Goal: Entertainment & Leisure: Browse casually

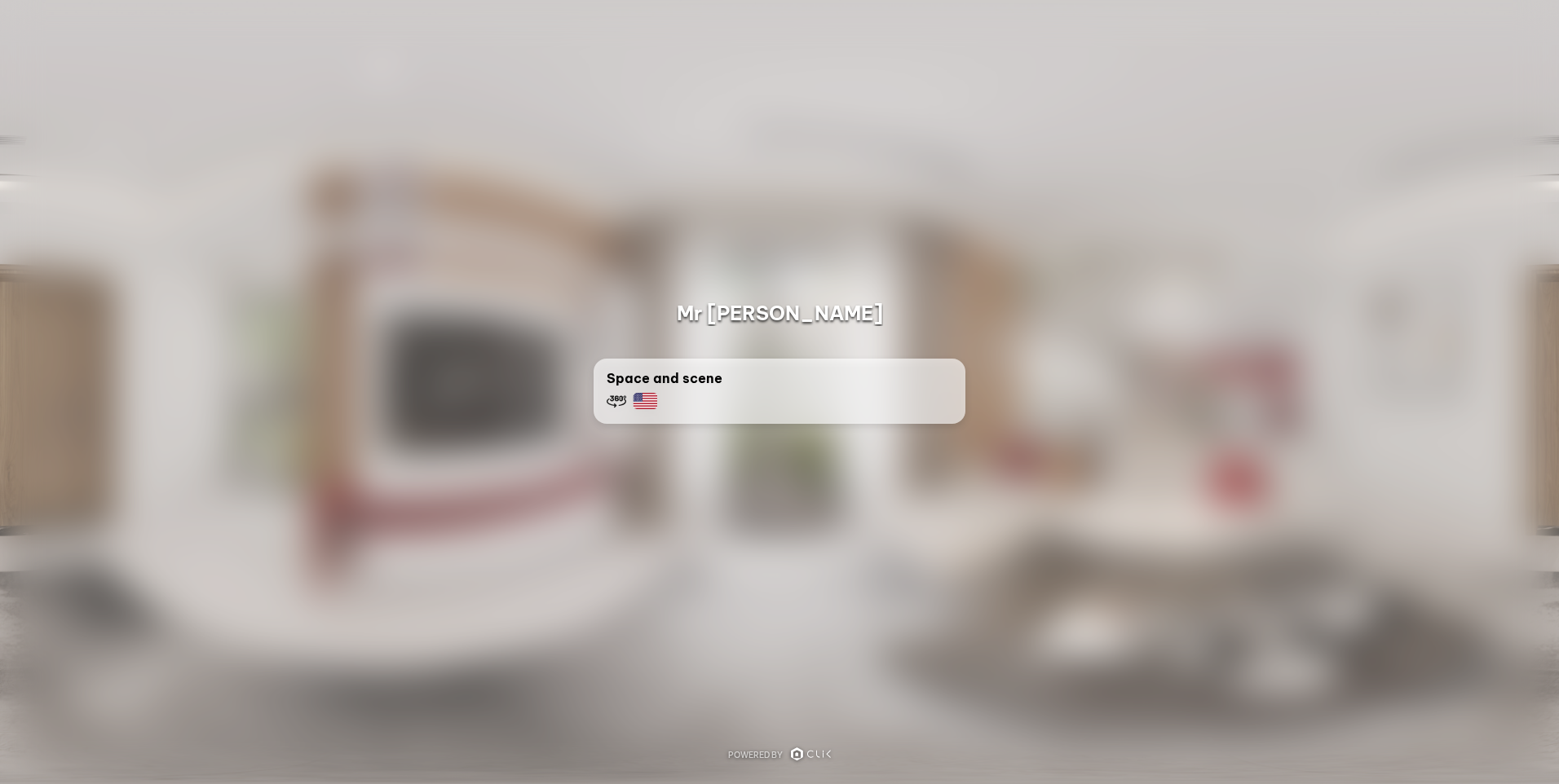
click at [1112, 261] on div at bounding box center [780, 392] width 1559 height 784
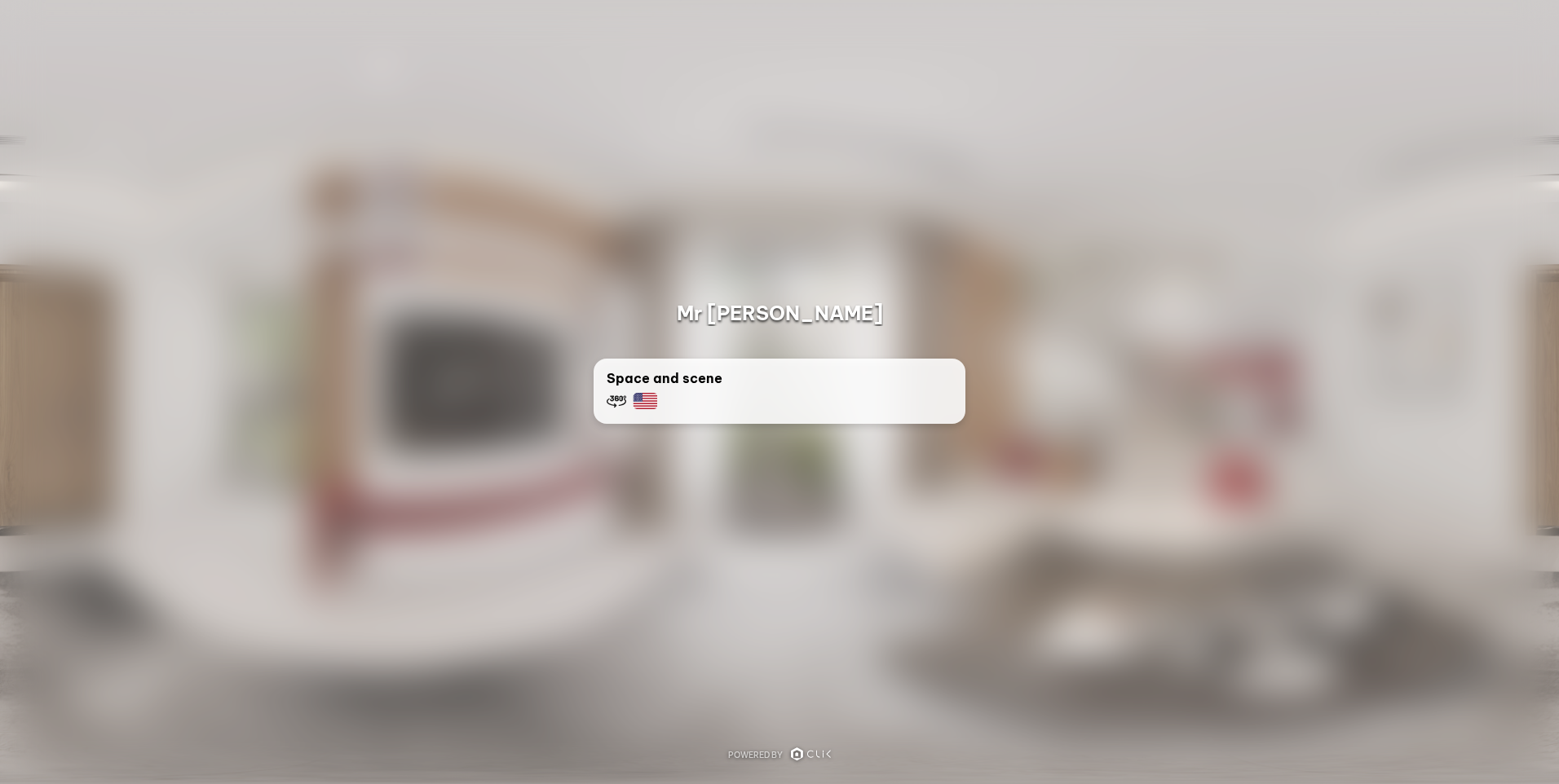
click at [644, 398] on img at bounding box center [645, 401] width 25 height 17
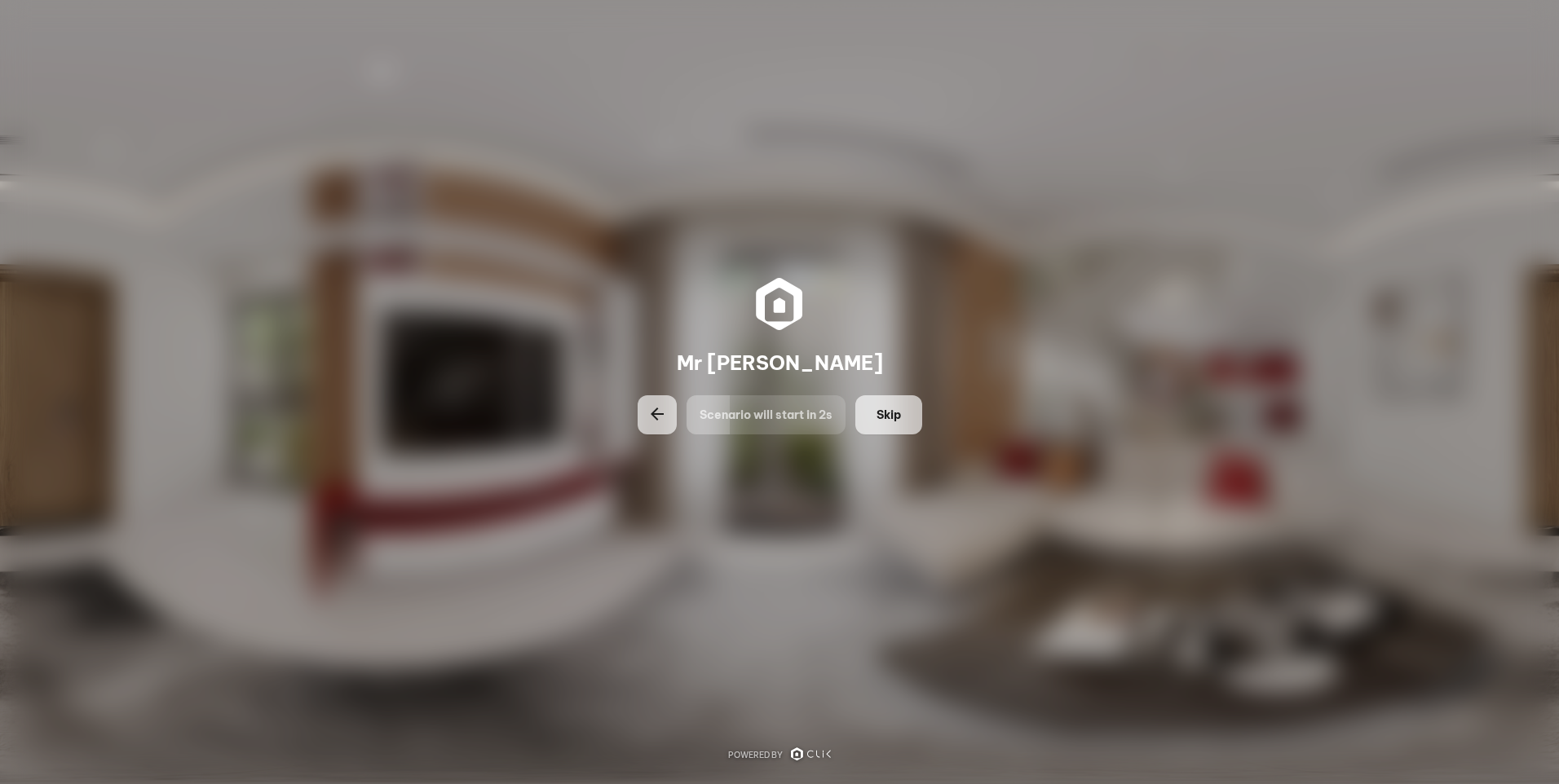
click at [895, 405] on button "Skip" at bounding box center [888, 415] width 66 height 39
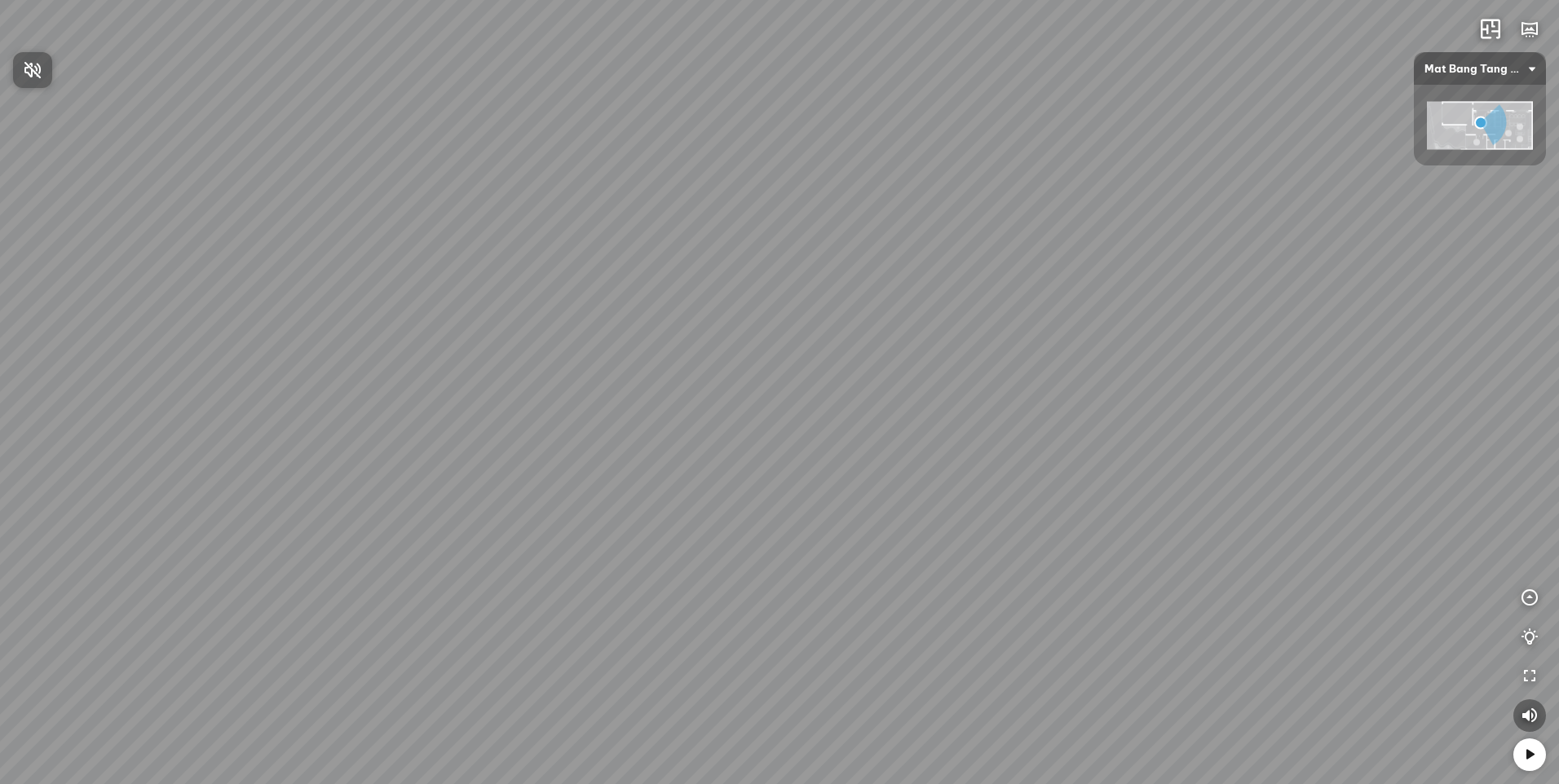
click at [1280, 538] on div at bounding box center [780, 392] width 1559 height 784
drag, startPoint x: 1231, startPoint y: 481, endPoint x: 97, endPoint y: 692, distance: 1153.5
click at [97, 692] on div "Tủ giầy" at bounding box center [780, 392] width 1559 height 784
drag, startPoint x: 1291, startPoint y: 489, endPoint x: 481, endPoint y: 393, distance: 815.7
click at [477, 387] on div "Tủ giầy" at bounding box center [780, 392] width 1559 height 784
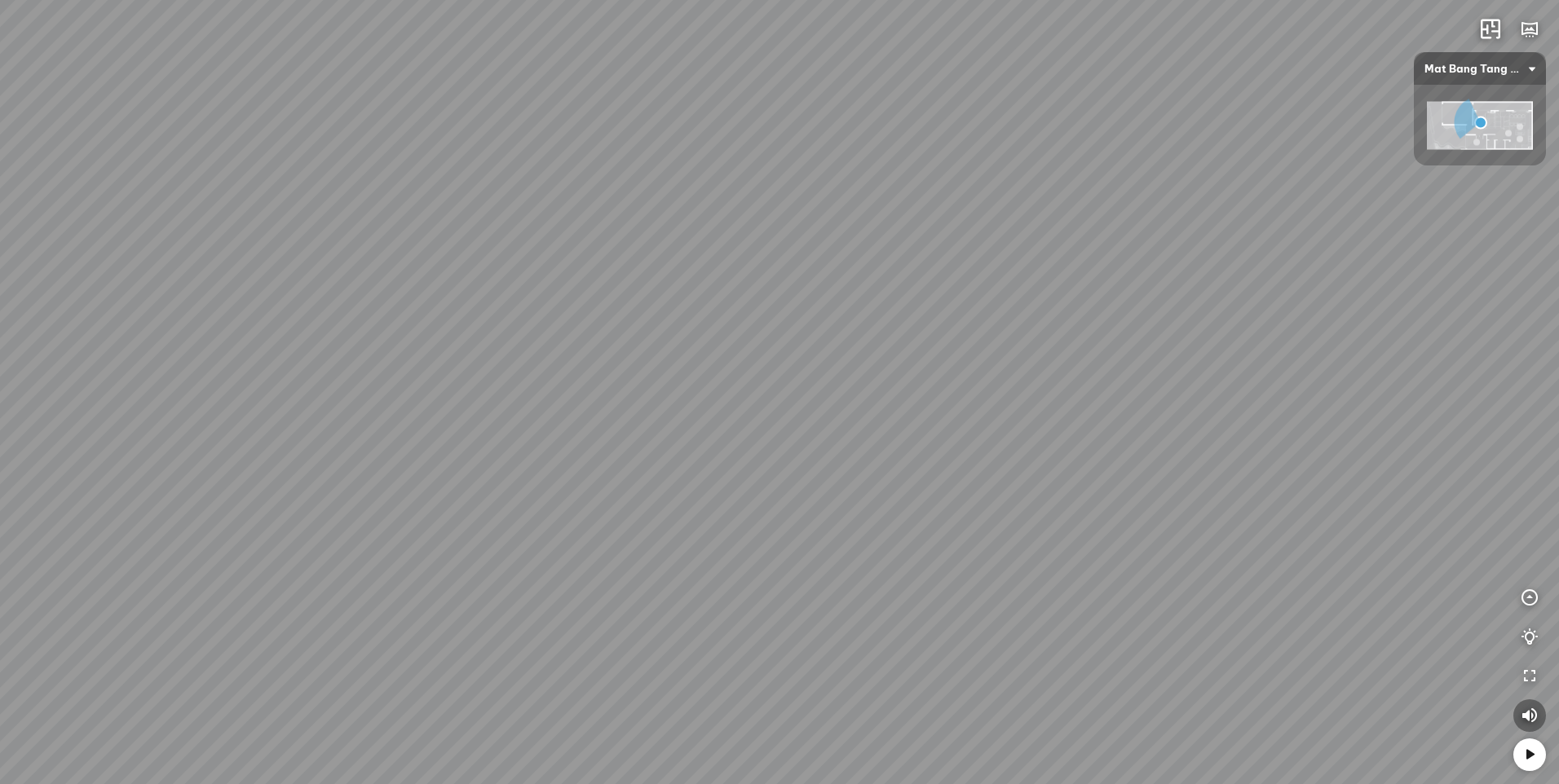
click at [1371, 398] on div "Tủ giầy" at bounding box center [780, 392] width 1559 height 784
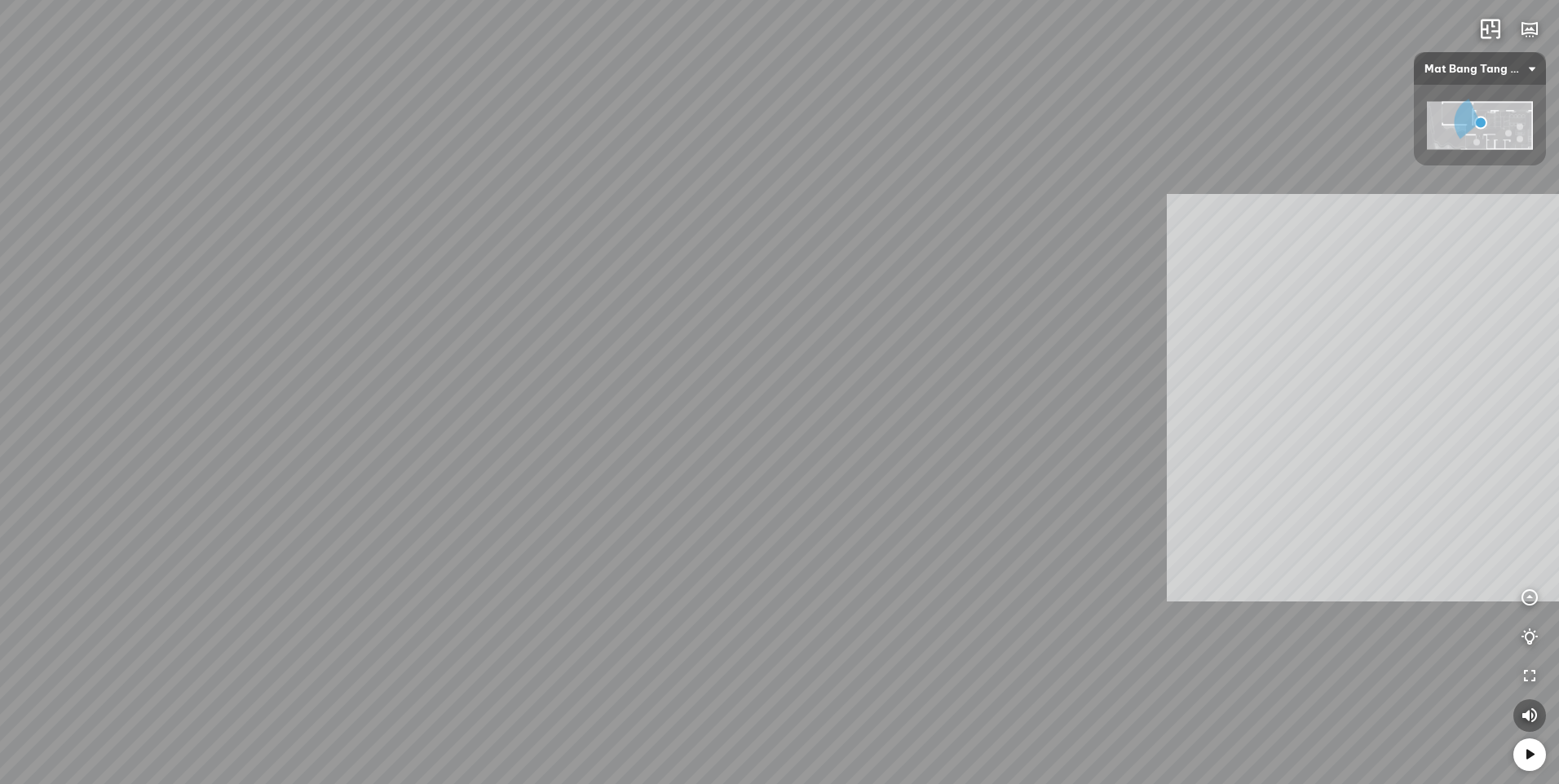
click at [1370, 529] on div "Tủ giầy INFO: krpano 1.20.8 (build [DATE]) INFO: HTML5/Desktop - Microsoft Edge…" at bounding box center [780, 392] width 1559 height 784
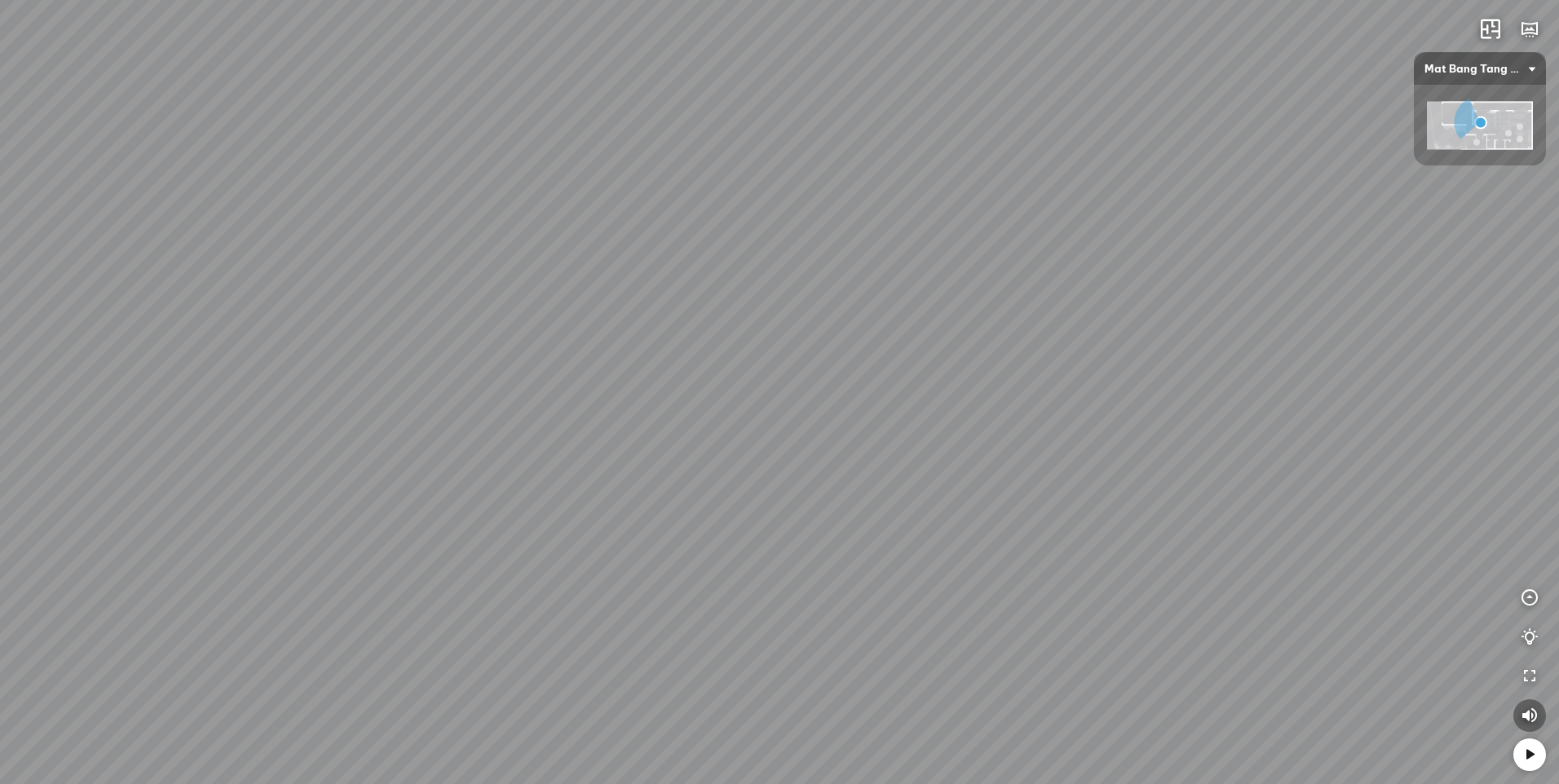
drag, startPoint x: 1077, startPoint y: 439, endPoint x: 1071, endPoint y: 372, distance: 67.3
click at [1077, 422] on div "Tủ giầy" at bounding box center [780, 392] width 1559 height 784
drag, startPoint x: 1071, startPoint y: 372, endPoint x: 1066, endPoint y: 192, distance: 180.1
drag, startPoint x: 1066, startPoint y: 192, endPoint x: 1070, endPoint y: 94, distance: 98.1
click at [949, 342] on div "Tủ giầy" at bounding box center [780, 392] width 1559 height 784
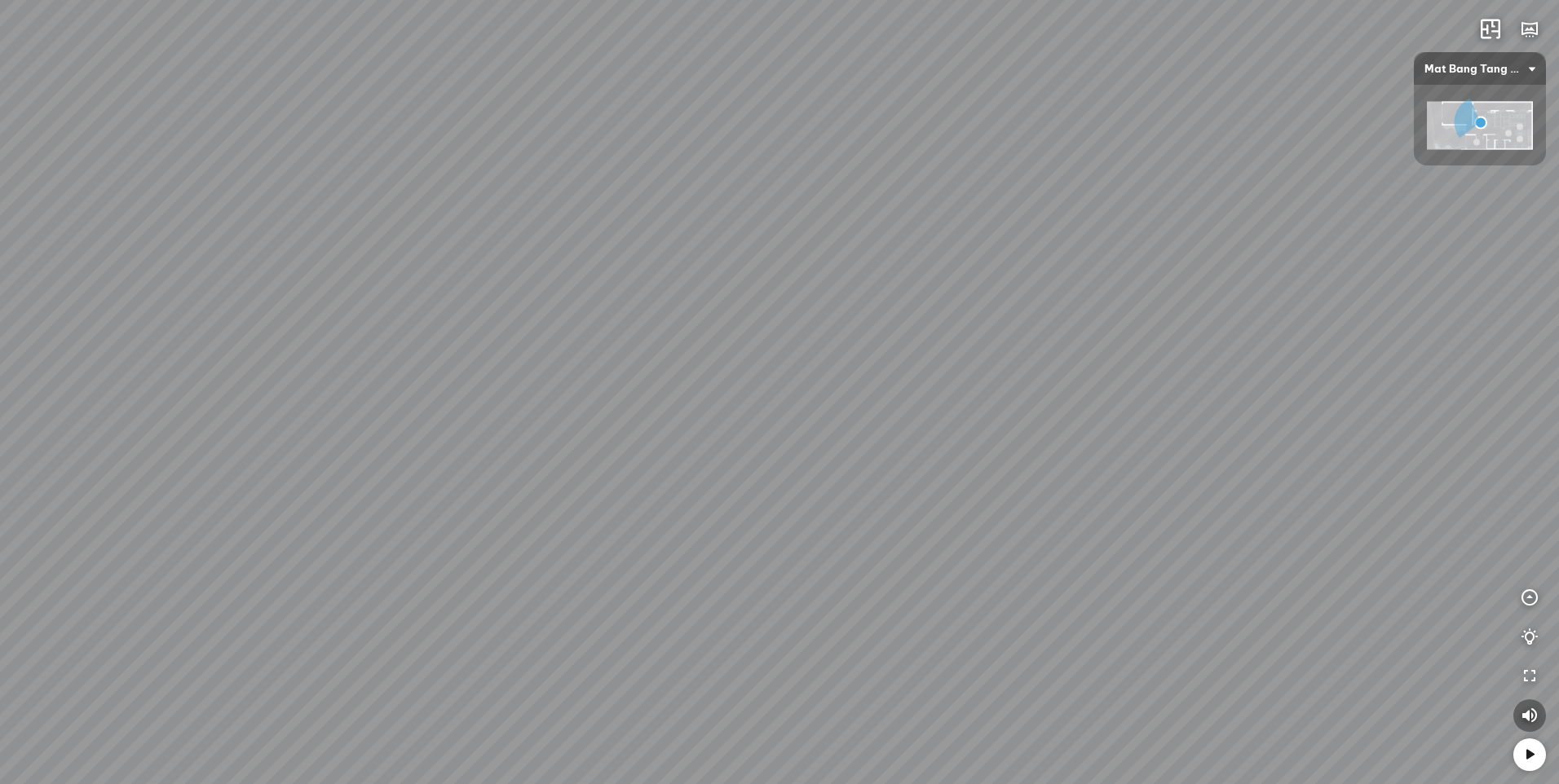
drag, startPoint x: 835, startPoint y: 157, endPoint x: 812, endPoint y: 704, distance: 547.5
click at [812, 704] on div "Tủ giầy" at bounding box center [780, 392] width 1559 height 784
drag, startPoint x: 597, startPoint y: 422, endPoint x: 587, endPoint y: 410, distance: 15.6
click at [591, 411] on div "Tủ giầy" at bounding box center [780, 392] width 1559 height 784
drag, startPoint x: 1349, startPoint y: 435, endPoint x: 134, endPoint y: 328, distance: 1219.7
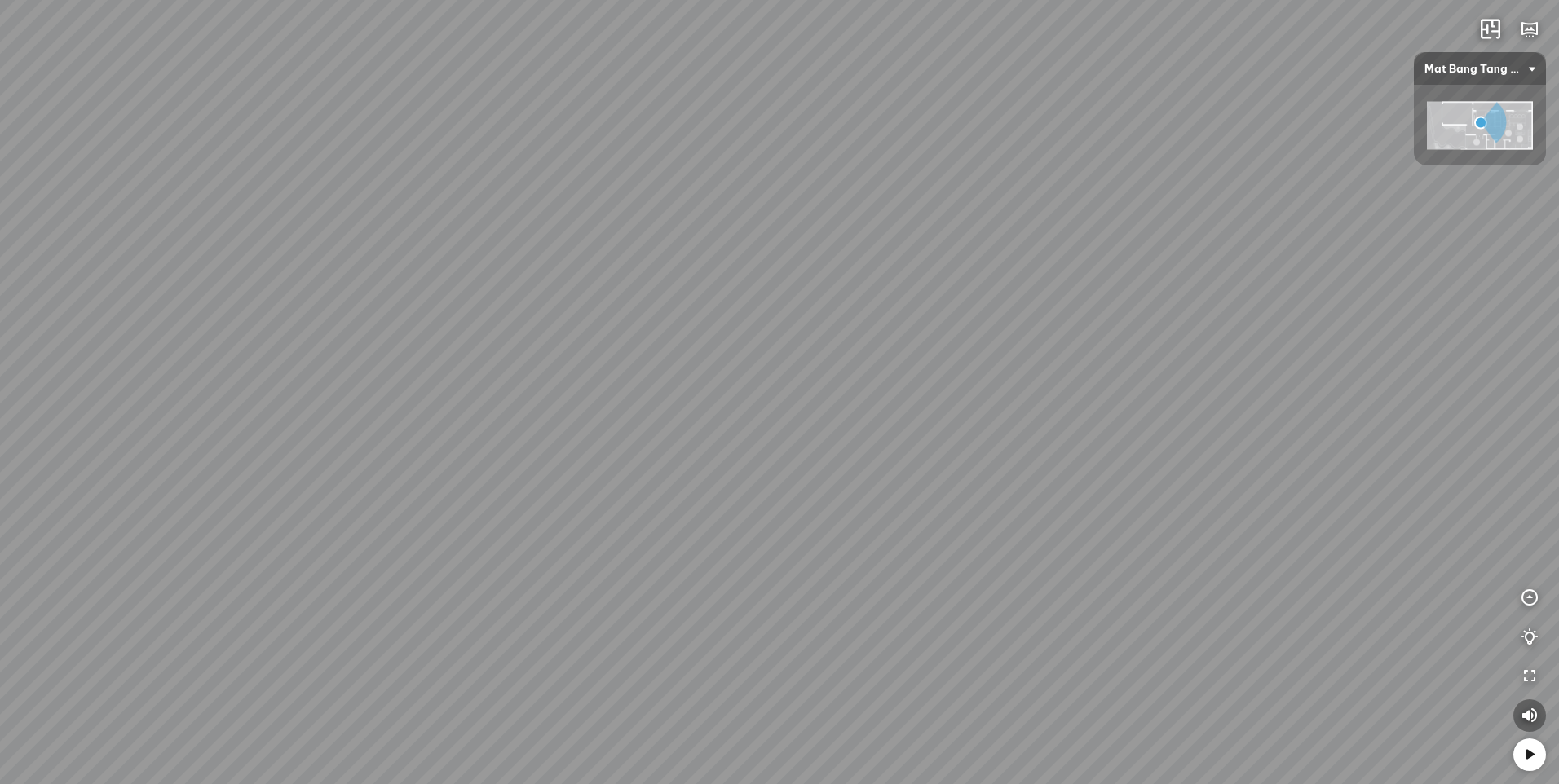
click at [134, 328] on div "Tủ giầy" at bounding box center [780, 392] width 1559 height 784
click at [1073, 361] on div "Tủ giầy" at bounding box center [780, 392] width 1559 height 784
drag, startPoint x: 1073, startPoint y: 361, endPoint x: 312, endPoint y: 276, distance: 765.7
click at [313, 276] on div "Tủ giầy" at bounding box center [780, 392] width 1559 height 784
click at [1446, 394] on div "Tủ giầy" at bounding box center [780, 392] width 1559 height 784
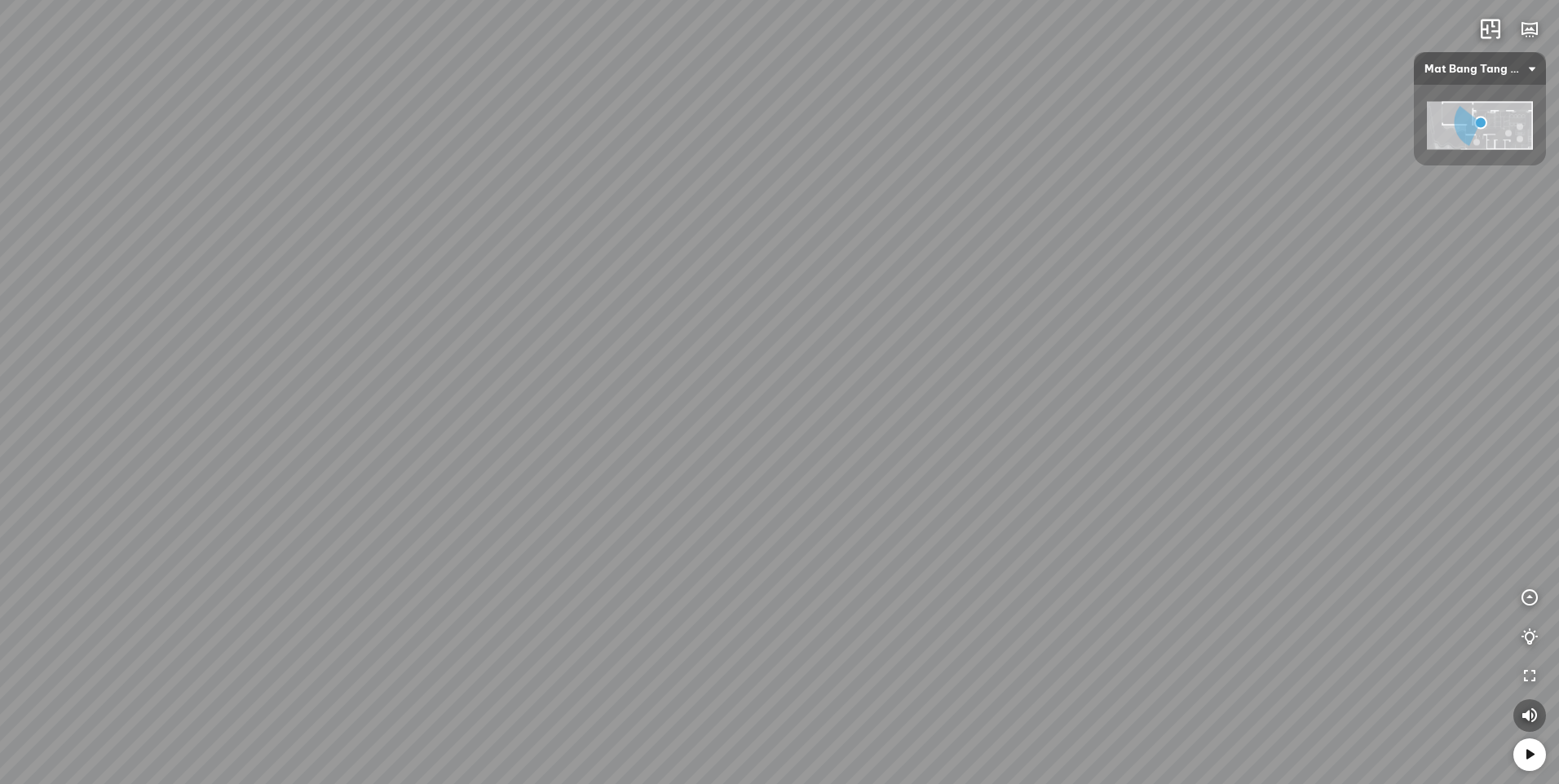
drag, startPoint x: 1399, startPoint y: 371, endPoint x: 363, endPoint y: 214, distance: 1047.8
click at [375, 214] on div "Tủ giầy" at bounding box center [780, 392] width 1559 height 784
drag, startPoint x: 305, startPoint y: 210, endPoint x: 1536, endPoint y: 346, distance: 1238.5
click at [1558, 352] on html "Tủ giầy INFO: krpano 1.20.8 (build [DATE]) INFO: HTML5/Desktop - Microsoft Edge…" at bounding box center [780, 392] width 1559 height 784
drag, startPoint x: 362, startPoint y: 226, endPoint x: 1063, endPoint y: 416, distance: 726.3
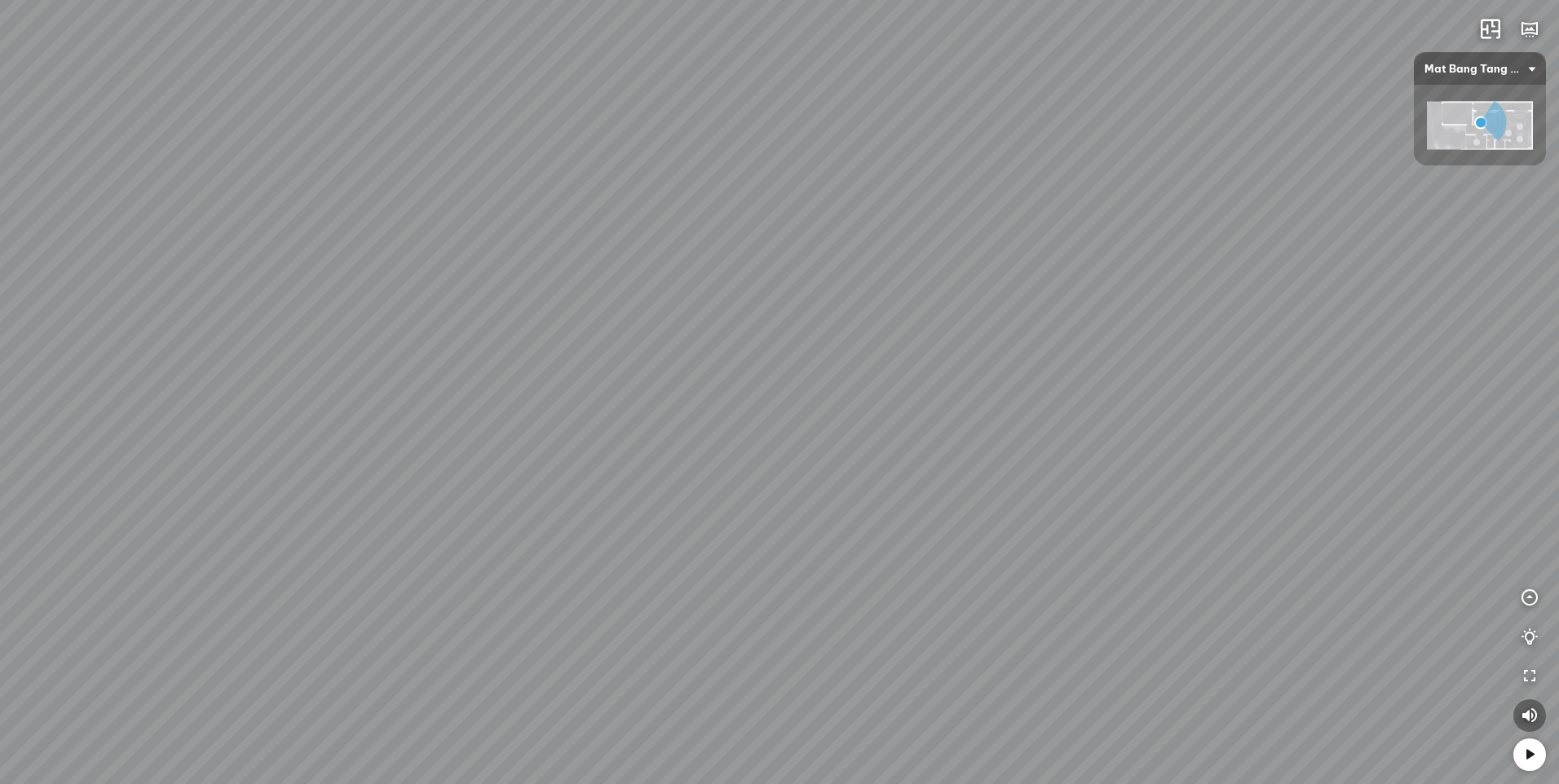
click at [1063, 416] on div "Tủ giầy" at bounding box center [780, 392] width 1559 height 784
click at [809, 525] on div "Tủ giầy" at bounding box center [780, 392] width 1559 height 784
drag, startPoint x: 712, startPoint y: 292, endPoint x: 618, endPoint y: 130, distance: 187.3
click at [618, 130] on div "Tủ giầy" at bounding box center [780, 392] width 1559 height 784
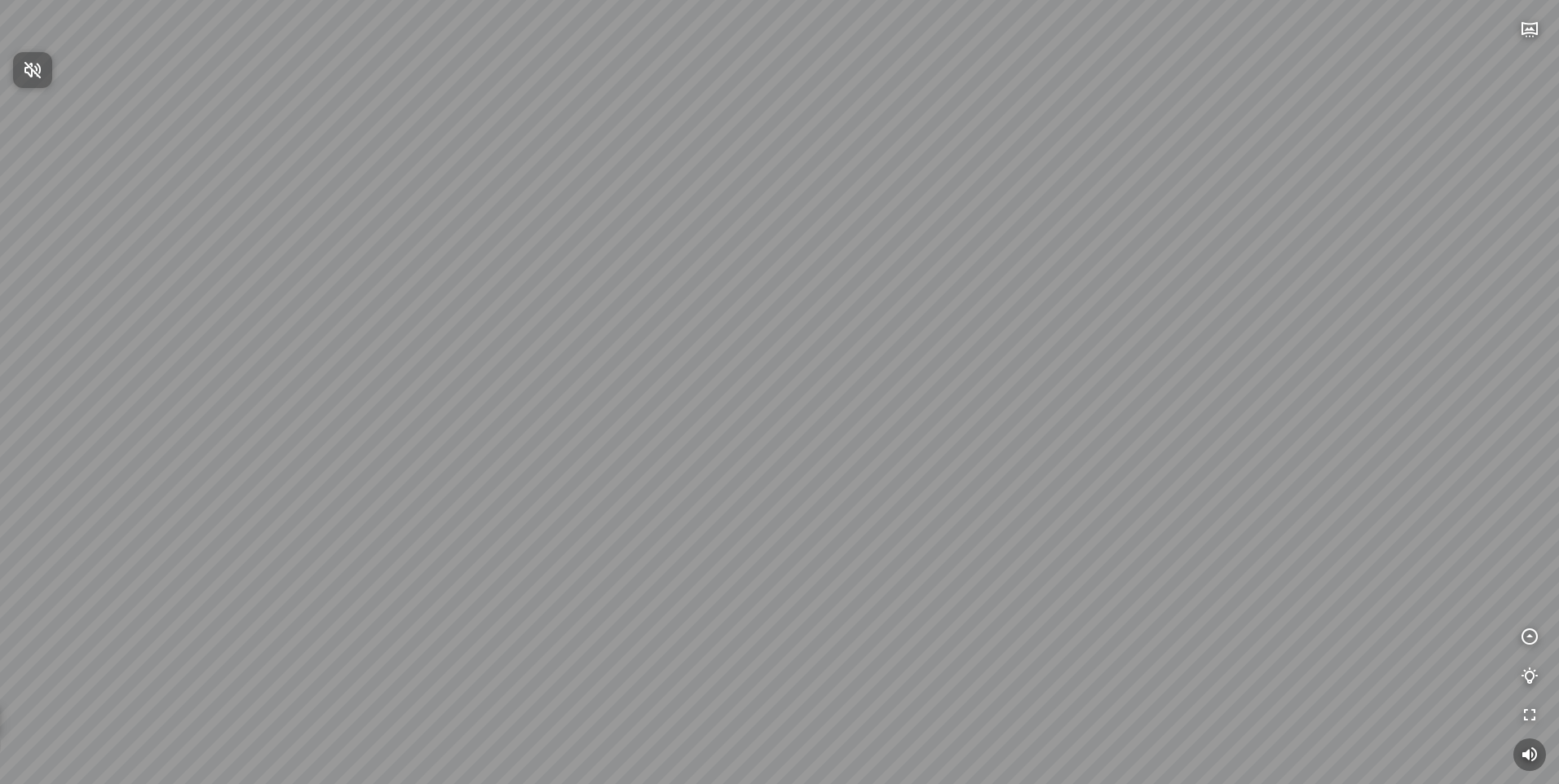
drag, startPoint x: 682, startPoint y: 358, endPoint x: 662, endPoint y: 549, distance: 192.0
click at [674, 611] on div at bounding box center [780, 392] width 1559 height 784
click at [659, 607] on div "Phòng ngủ Tự nhiên Phòng ngủ Hiện đại Ra phòng khách" at bounding box center [780, 392] width 1559 height 784
drag, startPoint x: 1364, startPoint y: 418, endPoint x: 914, endPoint y: 101, distance: 550.4
click at [914, 101] on div "Phòng ngủ Tự nhiên Phòng ngủ Hiện đại Ra phòng khách" at bounding box center [780, 392] width 1559 height 784
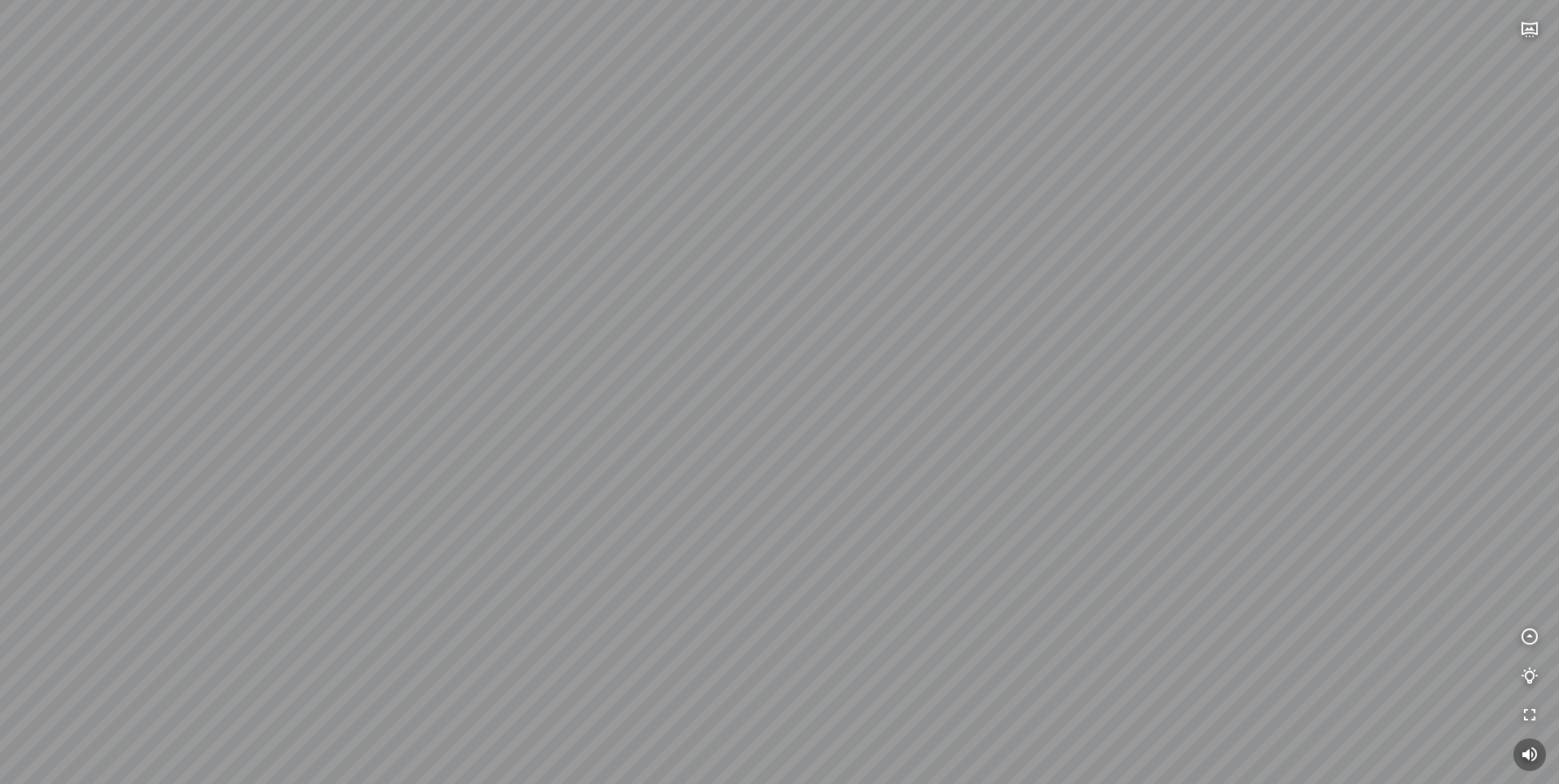
drag, startPoint x: 1367, startPoint y: 481, endPoint x: 442, endPoint y: 263, distance: 950.3
click at [444, 256] on div "Phòng ngủ Tự nhiên Phòng ngủ Hiện đại Ra phòng khách" at bounding box center [780, 392] width 1559 height 784
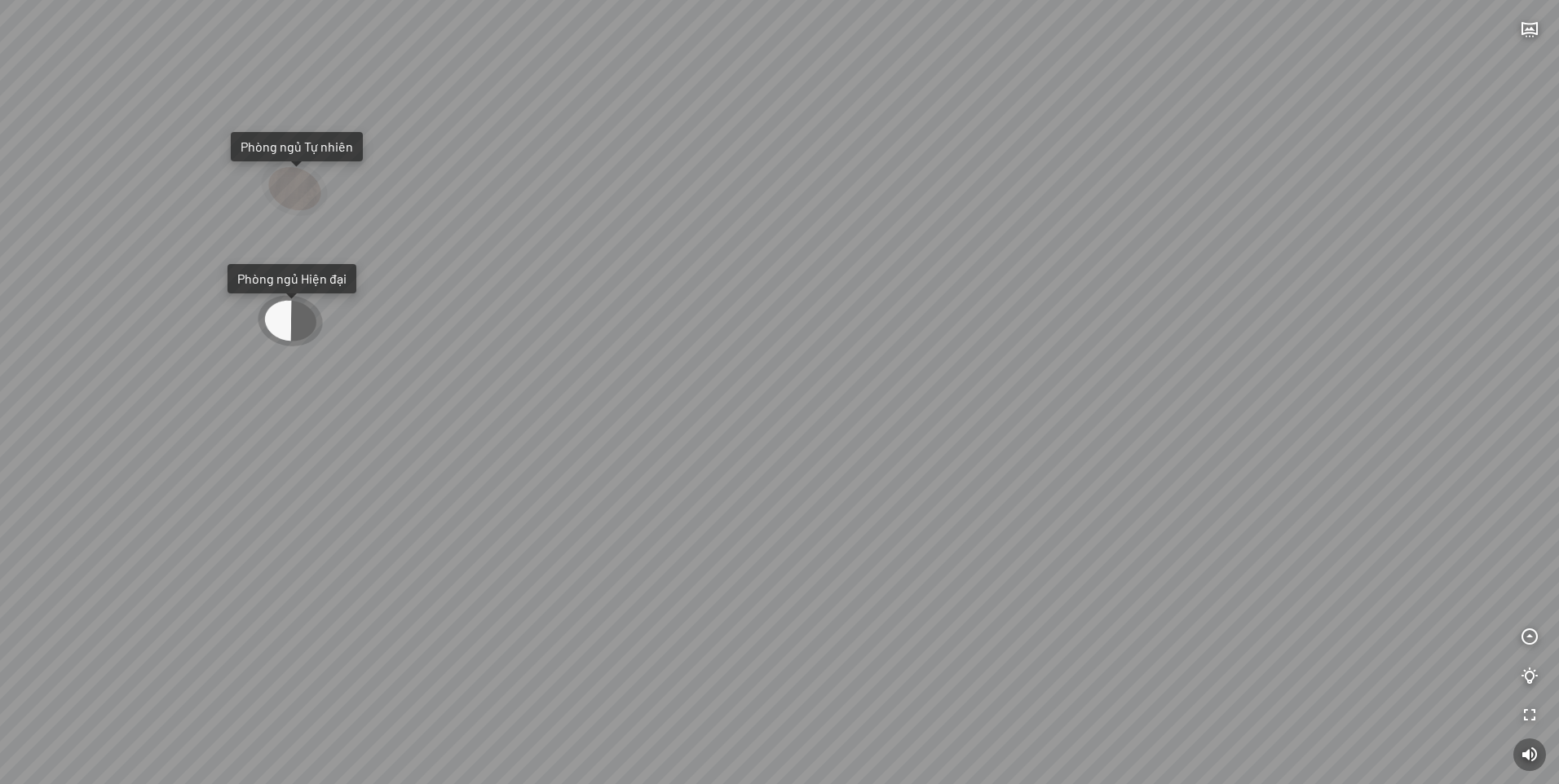
drag, startPoint x: 442, startPoint y: 263, endPoint x: 484, endPoint y: 607, distance: 346.6
click at [484, 607] on div "Phòng ngủ Tự nhiên Phòng ngủ Hiện đại Ra phòng khách" at bounding box center [780, 392] width 1559 height 784
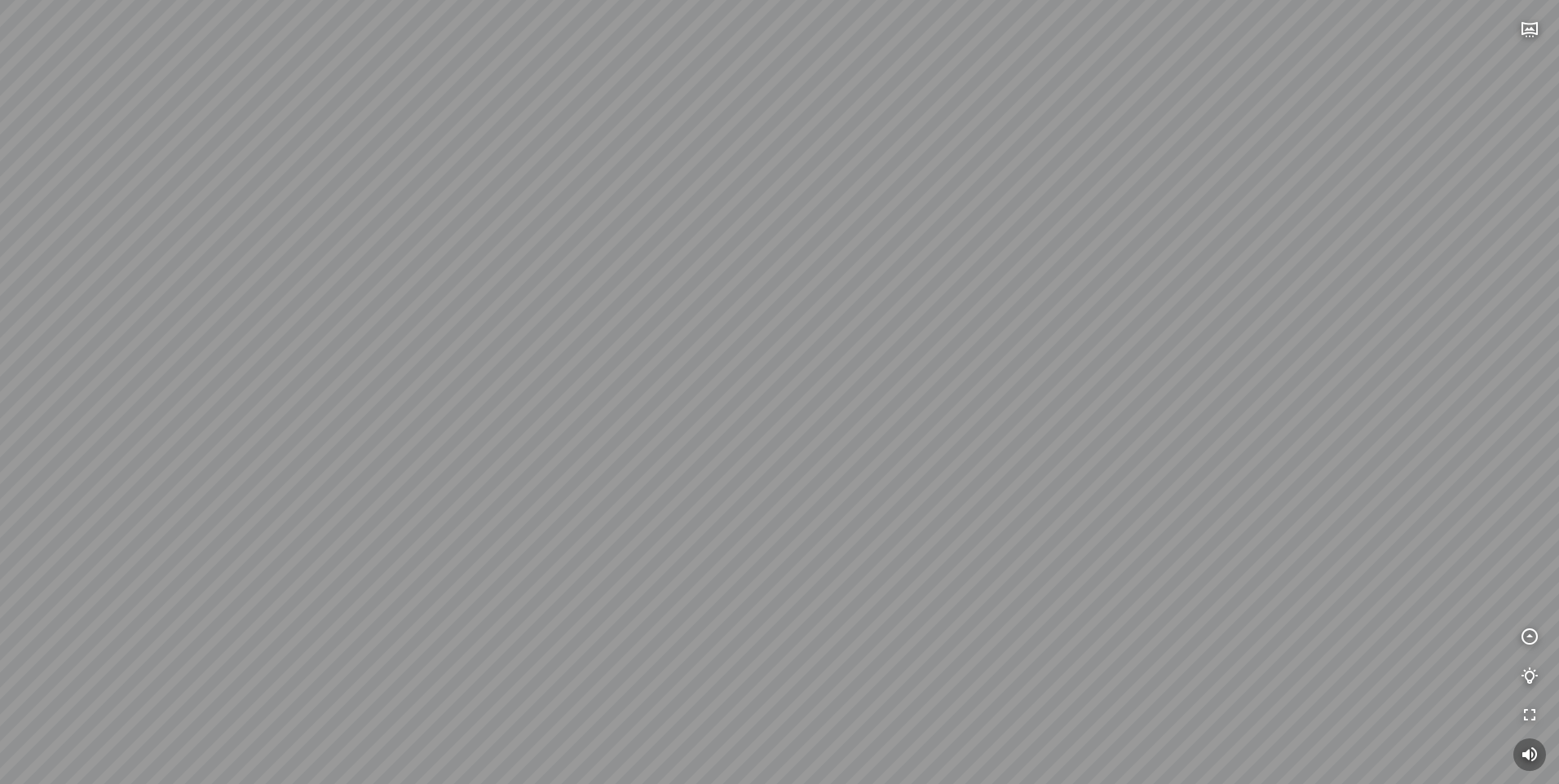
click at [484, 607] on div "Phòng ngủ Tự nhiên Phòng ngủ Hiện đại Ra phòng khách" at bounding box center [780, 392] width 1559 height 784
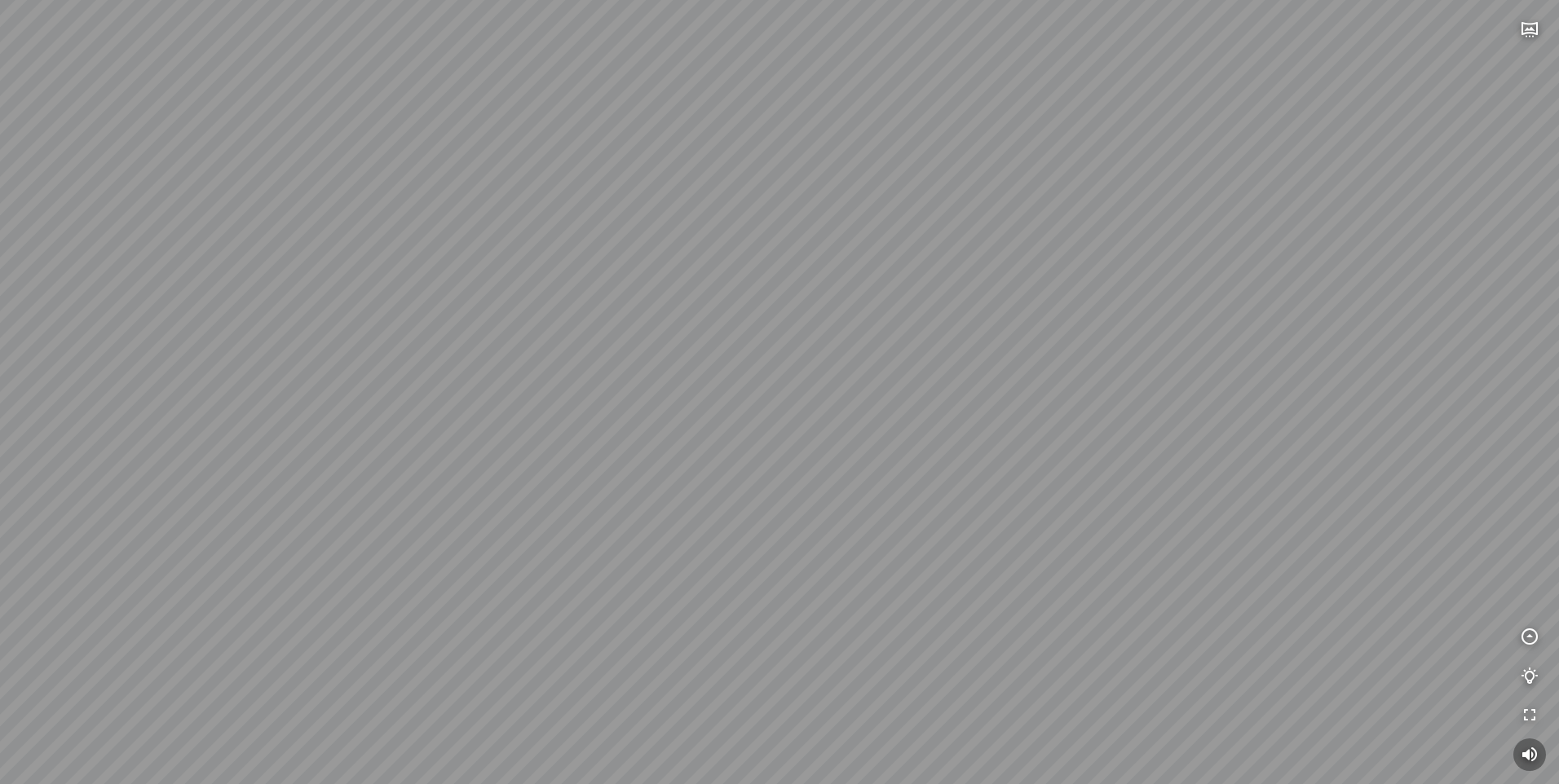
drag, startPoint x: 484, startPoint y: 607, endPoint x: 573, endPoint y: 722, distance: 145.4
click at [509, 783] on html "INFO: krpano 1.20.8 (build 2020-09-15) INFO: HTML5/Desktop - Microsoft Edge 139…" at bounding box center [780, 392] width 1559 height 784
drag, startPoint x: 1184, startPoint y: 493, endPoint x: 570, endPoint y: 148, distance: 704.3
click at [908, 255] on div "Phòng ngủ Trẻ trung Phòng ngủ Tự nhiên Ra phòng khách" at bounding box center [780, 392] width 1559 height 784
drag, startPoint x: 570, startPoint y: 148, endPoint x: 556, endPoint y: 145, distance: 14.3
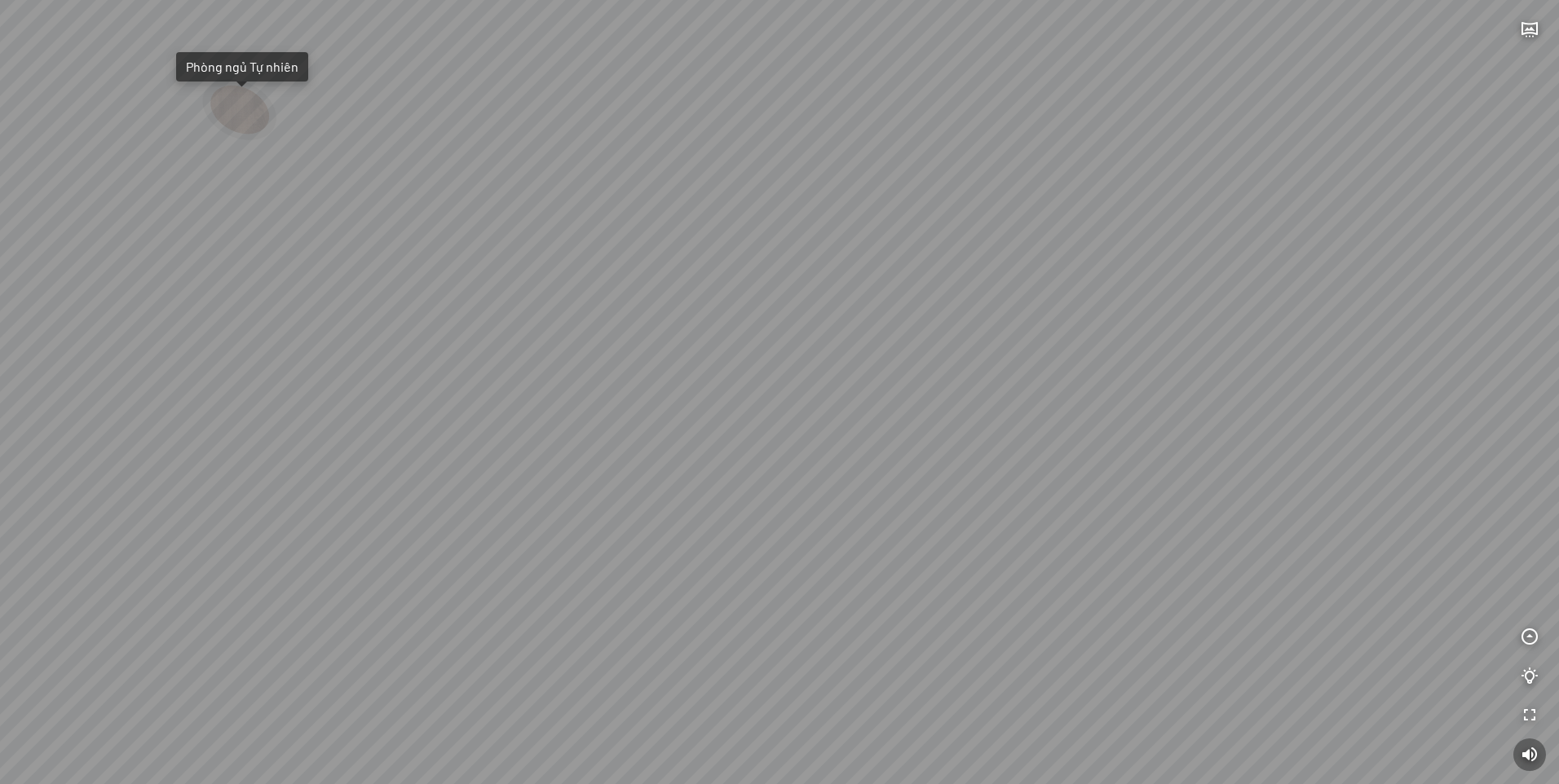
click at [556, 145] on div "Phòng ngủ Trẻ trung Phòng ngủ Tự nhiên Ra phòng khách" at bounding box center [780, 392] width 1559 height 784
drag, startPoint x: 677, startPoint y: -56, endPoint x: 967, endPoint y: -60, distance: 290.0
click at [967, 0] on html "Phòng ngủ Trẻ trung Phòng ngủ Tự nhiên Ra phòng khách INFO: krpano 1.20.8 (buil…" at bounding box center [780, 392] width 1559 height 784
click at [1070, 271] on div "Phòng ngủ Trẻ trung Phòng ngủ Tự nhiên Ra phòng khách" at bounding box center [780, 392] width 1559 height 784
drag, startPoint x: 1346, startPoint y: 467, endPoint x: 1129, endPoint y: 137, distance: 395.0
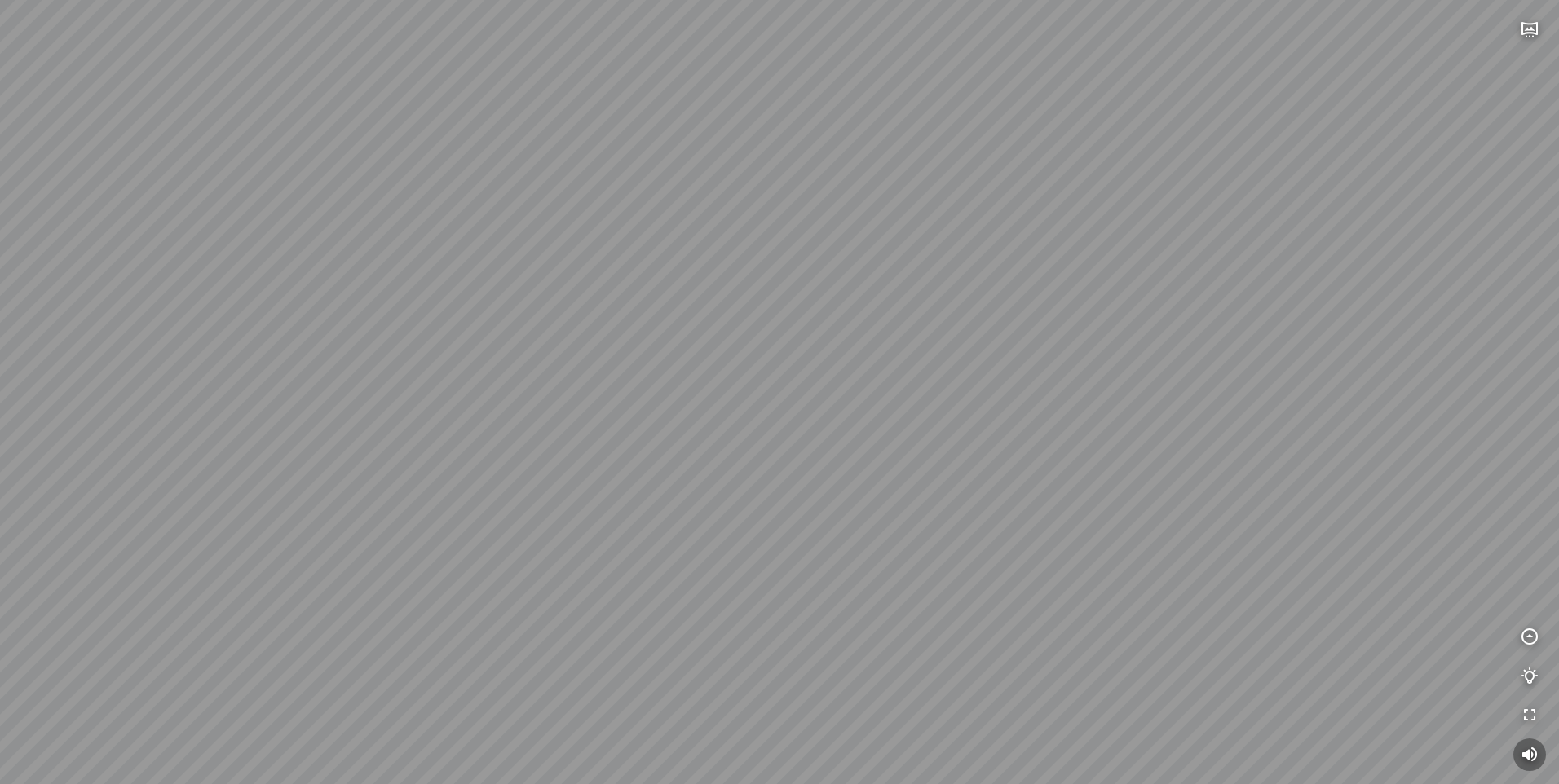
click at [1164, 187] on div at bounding box center [780, 392] width 1559 height 784
click at [1129, 136] on div at bounding box center [780, 392] width 1559 height 784
click at [1128, 136] on div at bounding box center [780, 392] width 1559 height 784
click at [634, 386] on div "Phòng ngủ Hiện đại Phòng ngủ Trẻ trung Ra phòng khách" at bounding box center [780, 392] width 1559 height 784
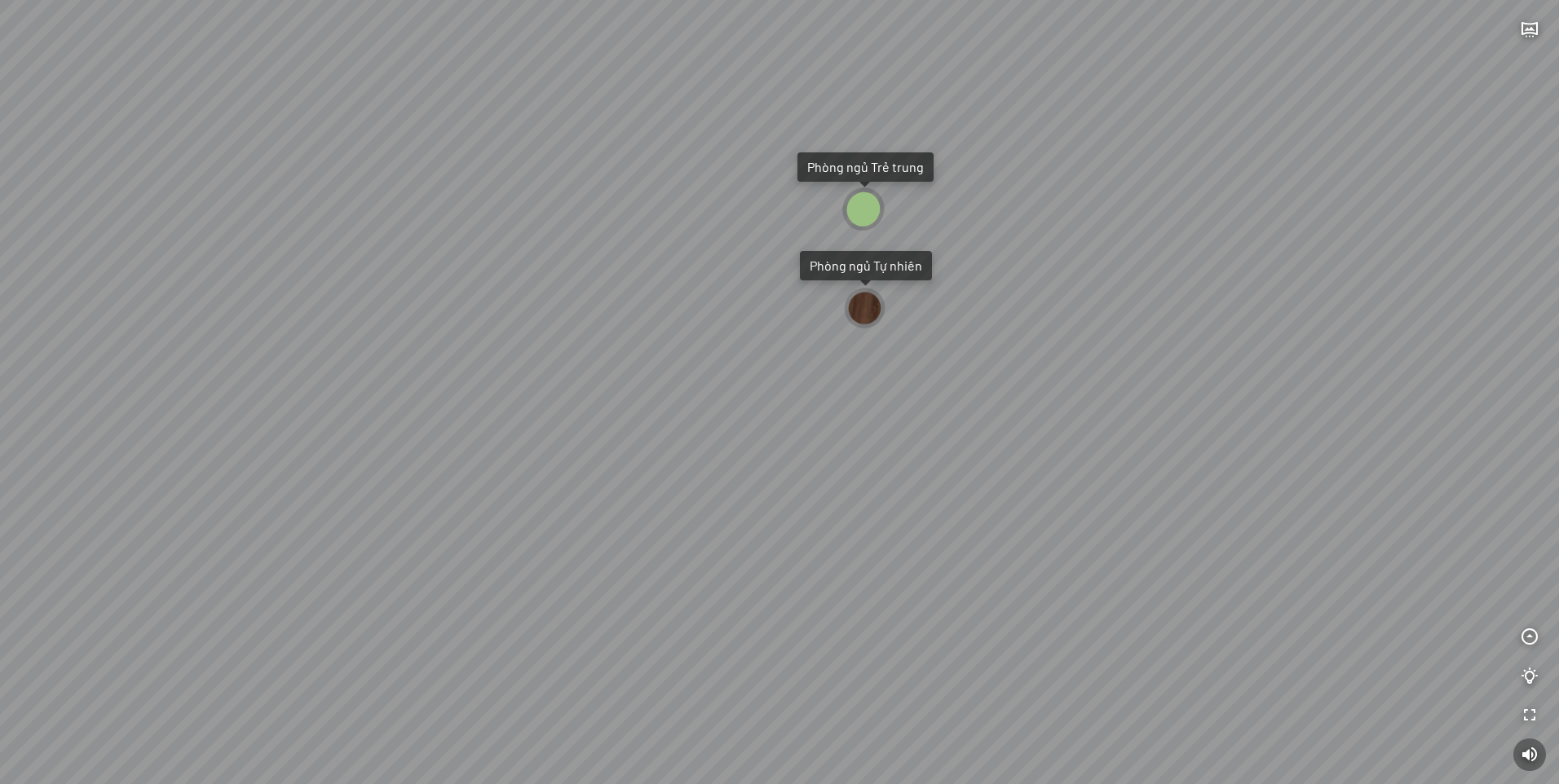
drag, startPoint x: 1280, startPoint y: 617, endPoint x: 1201, endPoint y: 451, distance: 183.8
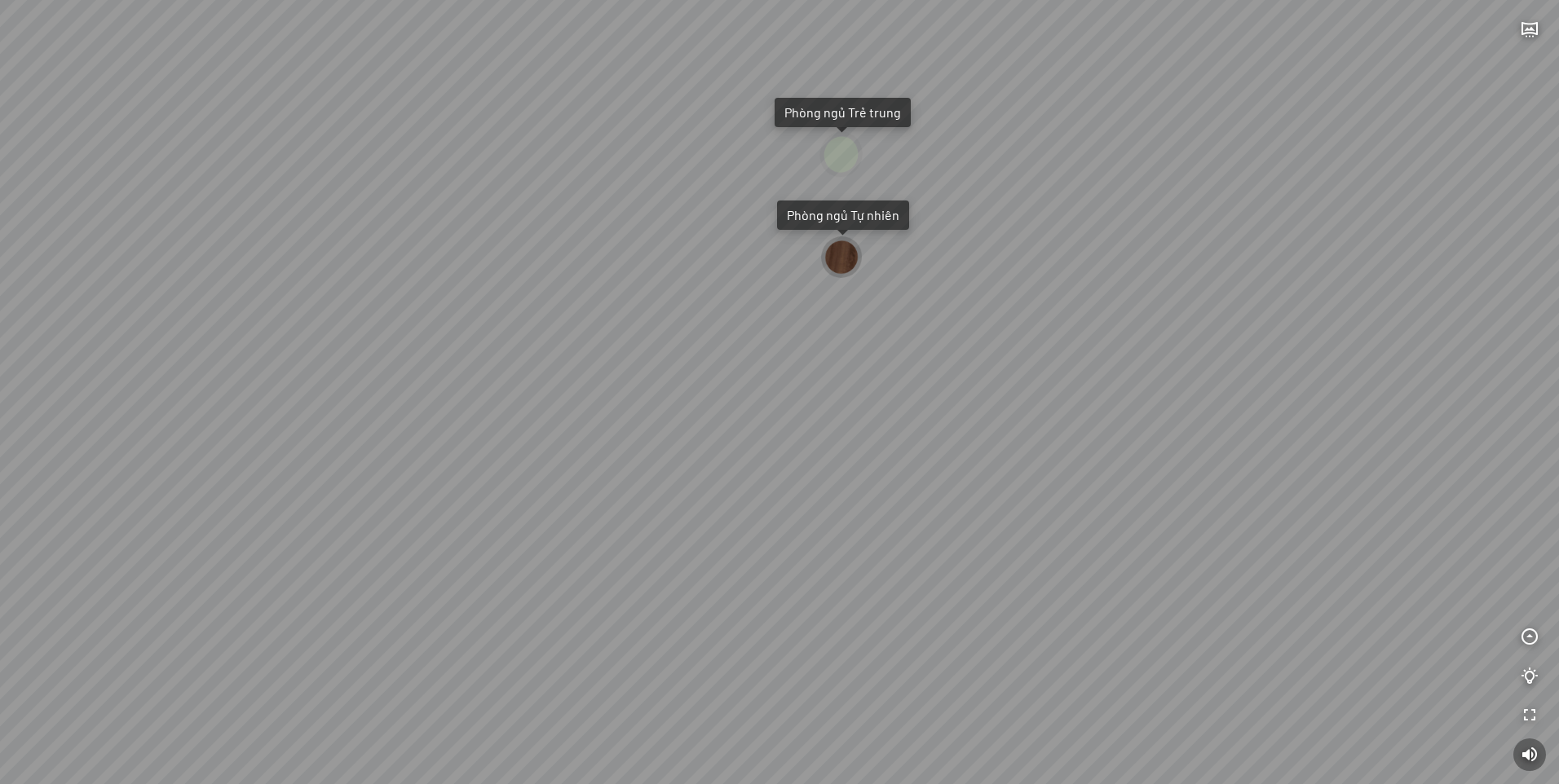
click at [839, 251] on div at bounding box center [842, 257] width 44 height 45
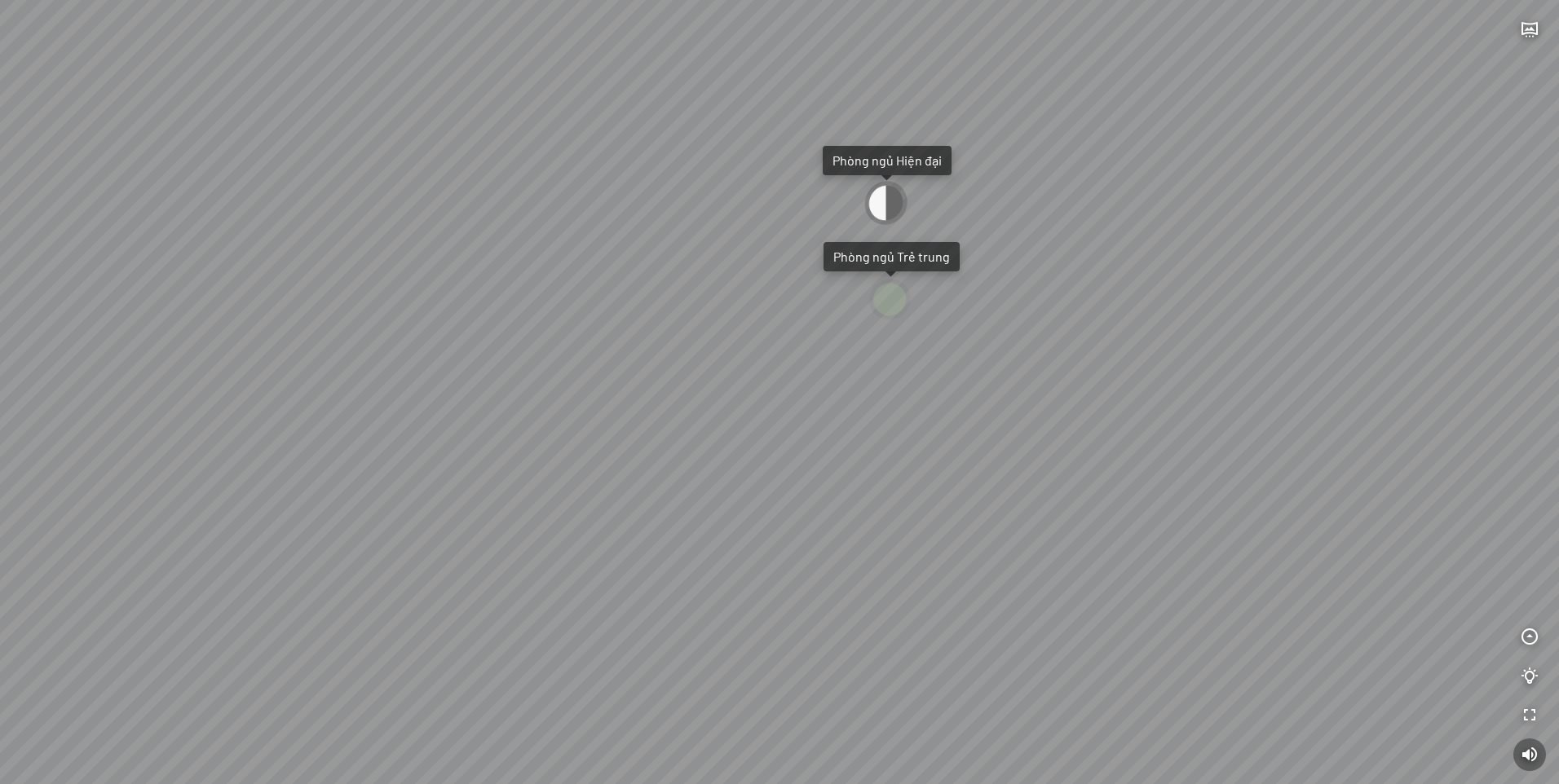
click at [874, 196] on div at bounding box center [886, 203] width 45 height 49
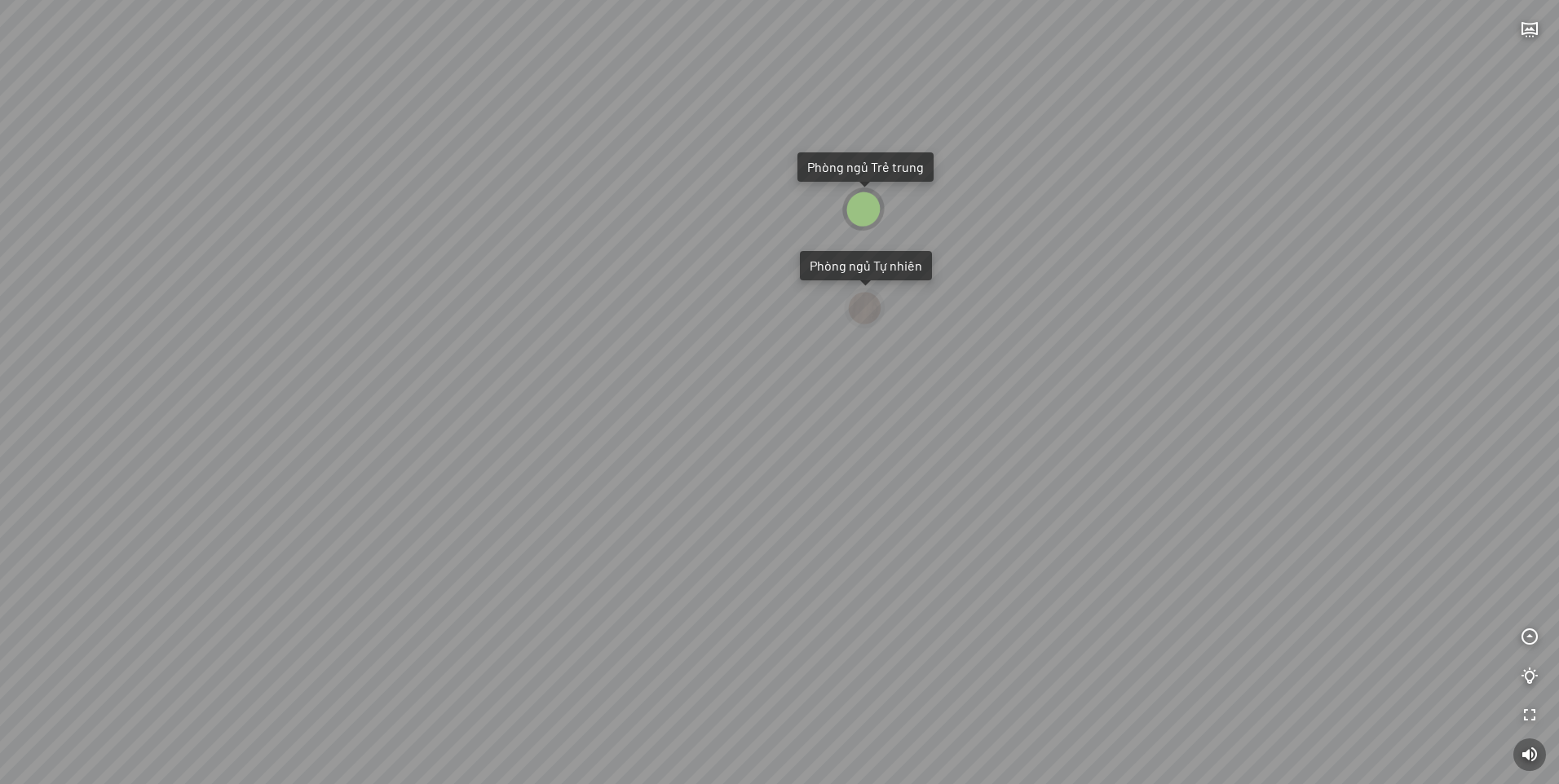
click at [874, 196] on div at bounding box center [863, 208] width 45 height 47
drag, startPoint x: 1252, startPoint y: 688, endPoint x: 1561, endPoint y: 758, distance: 316.8
click at [1558, 758] on html "Phòng ngủ Tự nhiên Phòng ngủ Hiện đại Ra phòng khách INFO: krpano 1.20.8 (build…" at bounding box center [780, 392] width 1559 height 784
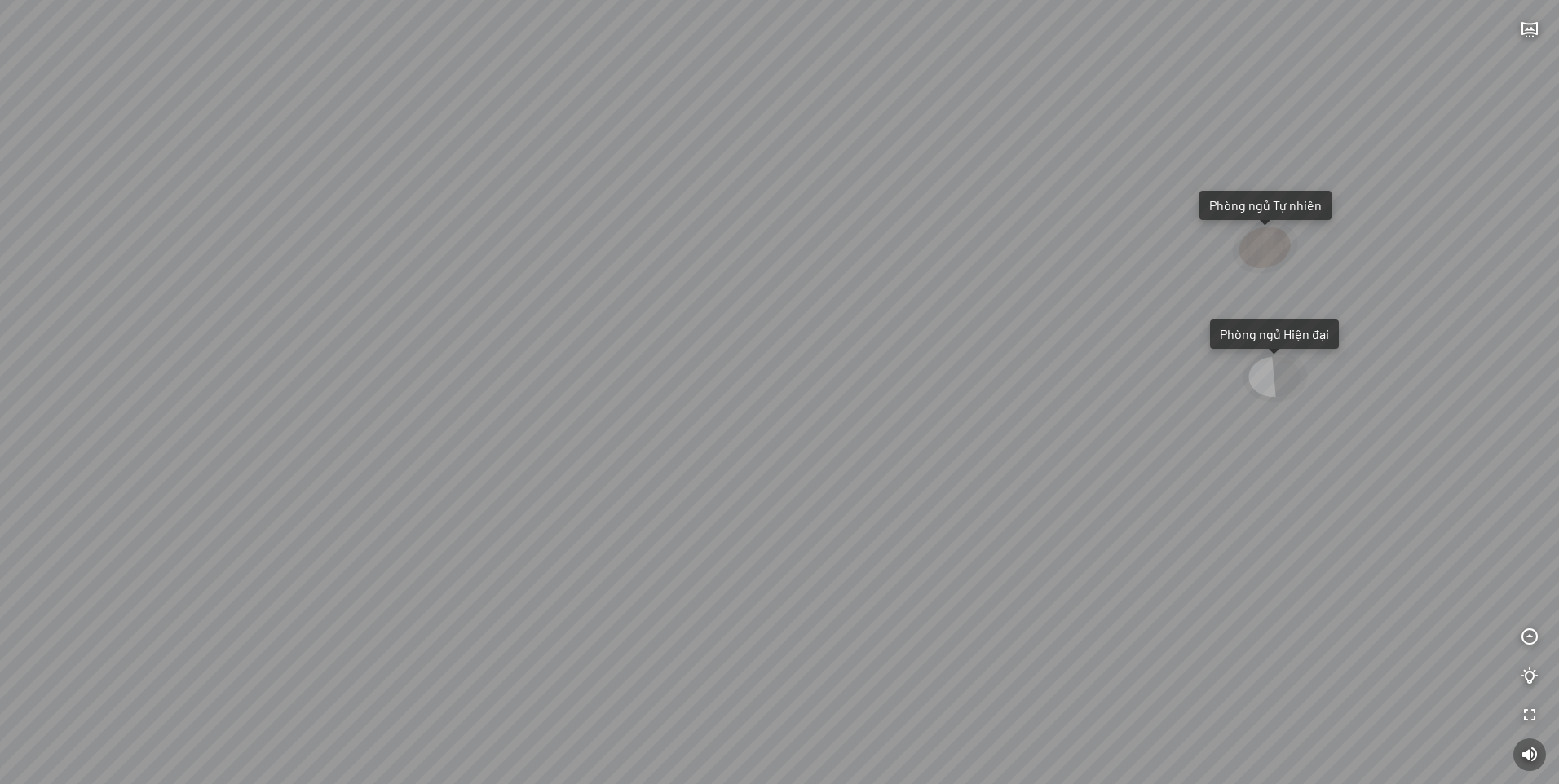
click at [1264, 197] on div "Phòng ngủ Tự nhiên" at bounding box center [1266, 206] width 113 height 17
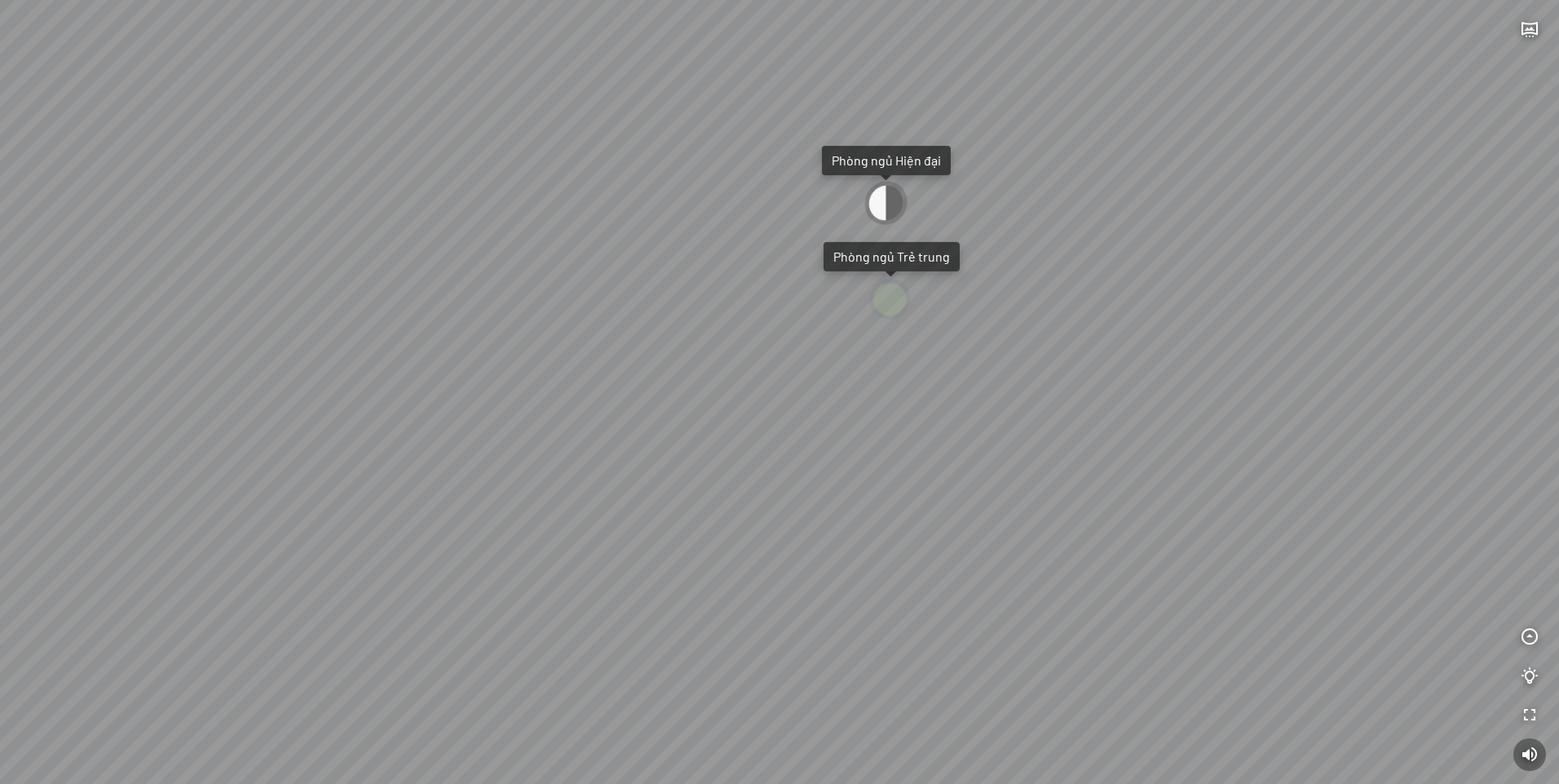
drag, startPoint x: 893, startPoint y: 220, endPoint x: 891, endPoint y: 208, distance: 12.2
click at [891, 214] on div at bounding box center [886, 203] width 45 height 49
click at [889, 206] on div at bounding box center [886, 203] width 45 height 49
drag, startPoint x: 275, startPoint y: 449, endPoint x: 916, endPoint y: 672, distance: 678.7
click at [916, 672] on div "Phòng ngủ Trẻ trung Phòng ngủ Tự nhiên Ra phòng khách" at bounding box center [780, 392] width 1559 height 784
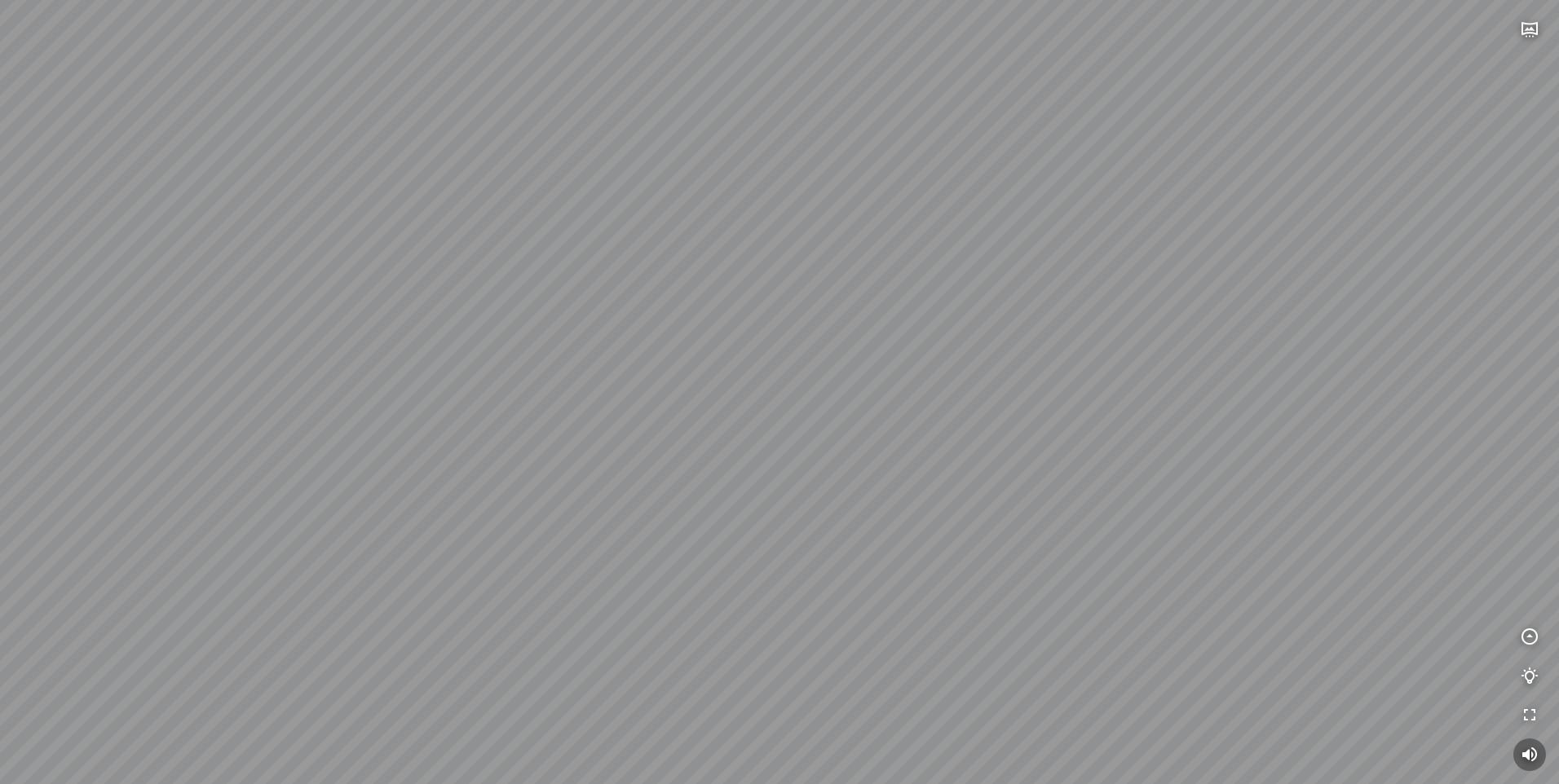
click at [916, 672] on div "Phòng ngủ Trẻ trung Phòng ngủ Tự nhiên Ra phòng khách" at bounding box center [780, 392] width 1559 height 784
